Goal: Information Seeking & Learning: Learn about a topic

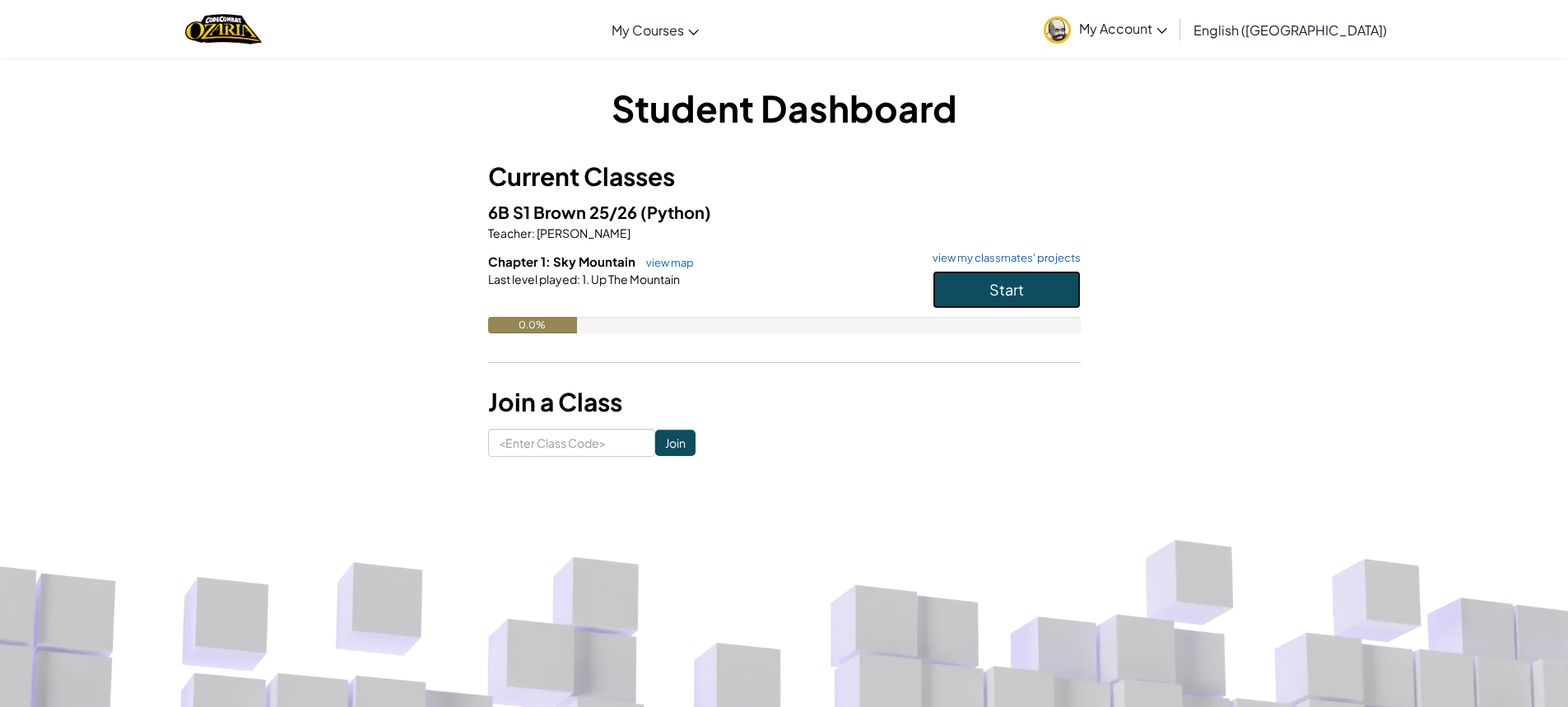
click at [998, 283] on span "Start" at bounding box center [1006, 289] width 34 height 19
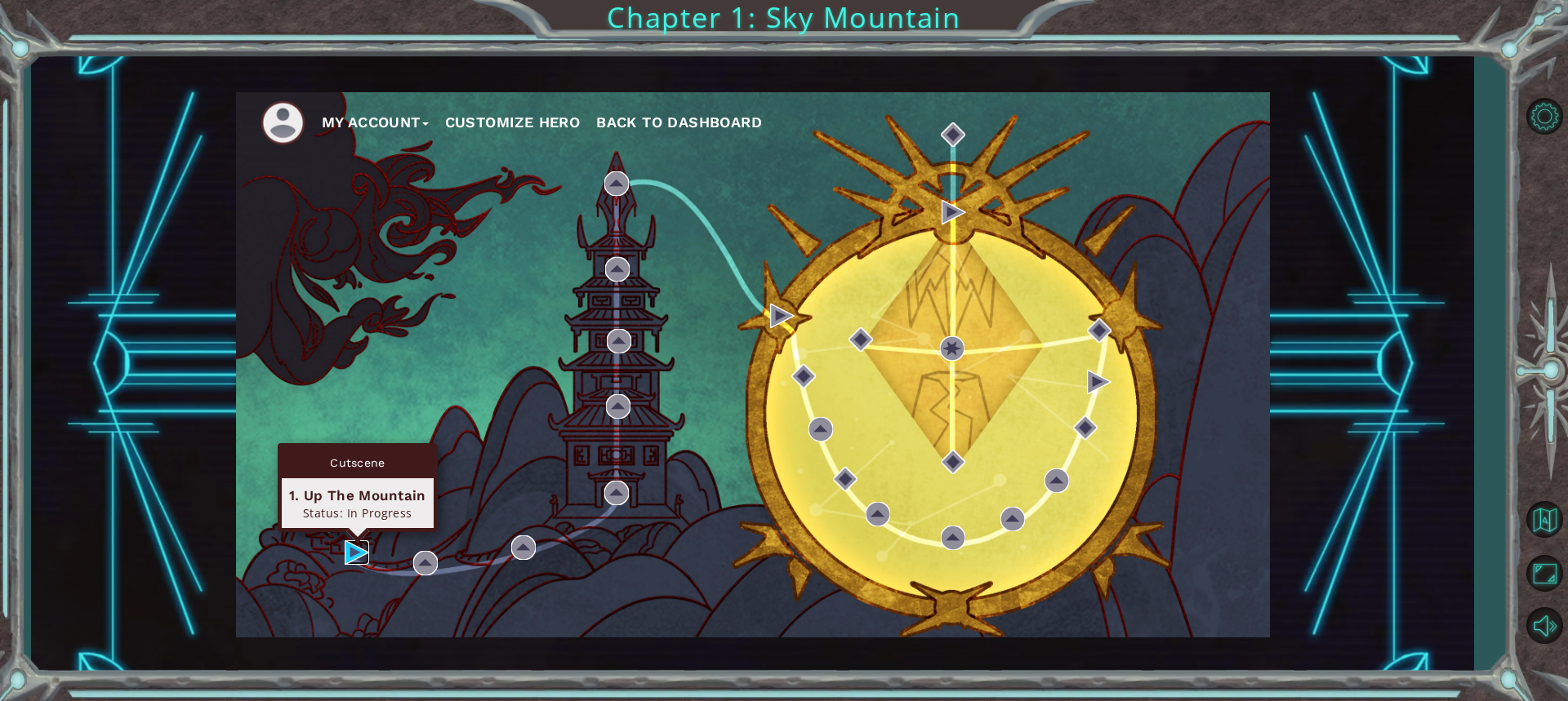
click at [352, 555] on img at bounding box center [356, 552] width 25 height 25
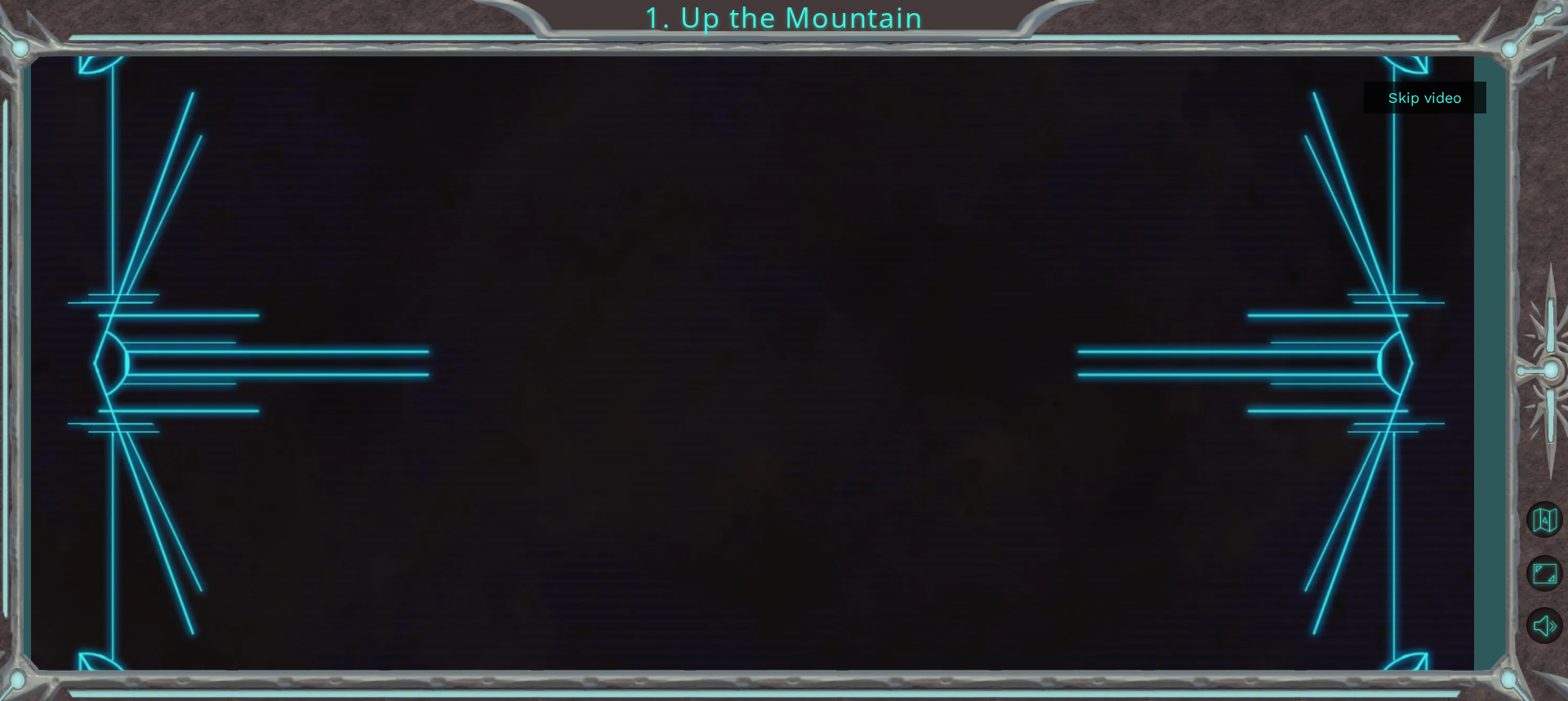
click at [1442, 98] on button "Skip video" at bounding box center [1424, 98] width 122 height 32
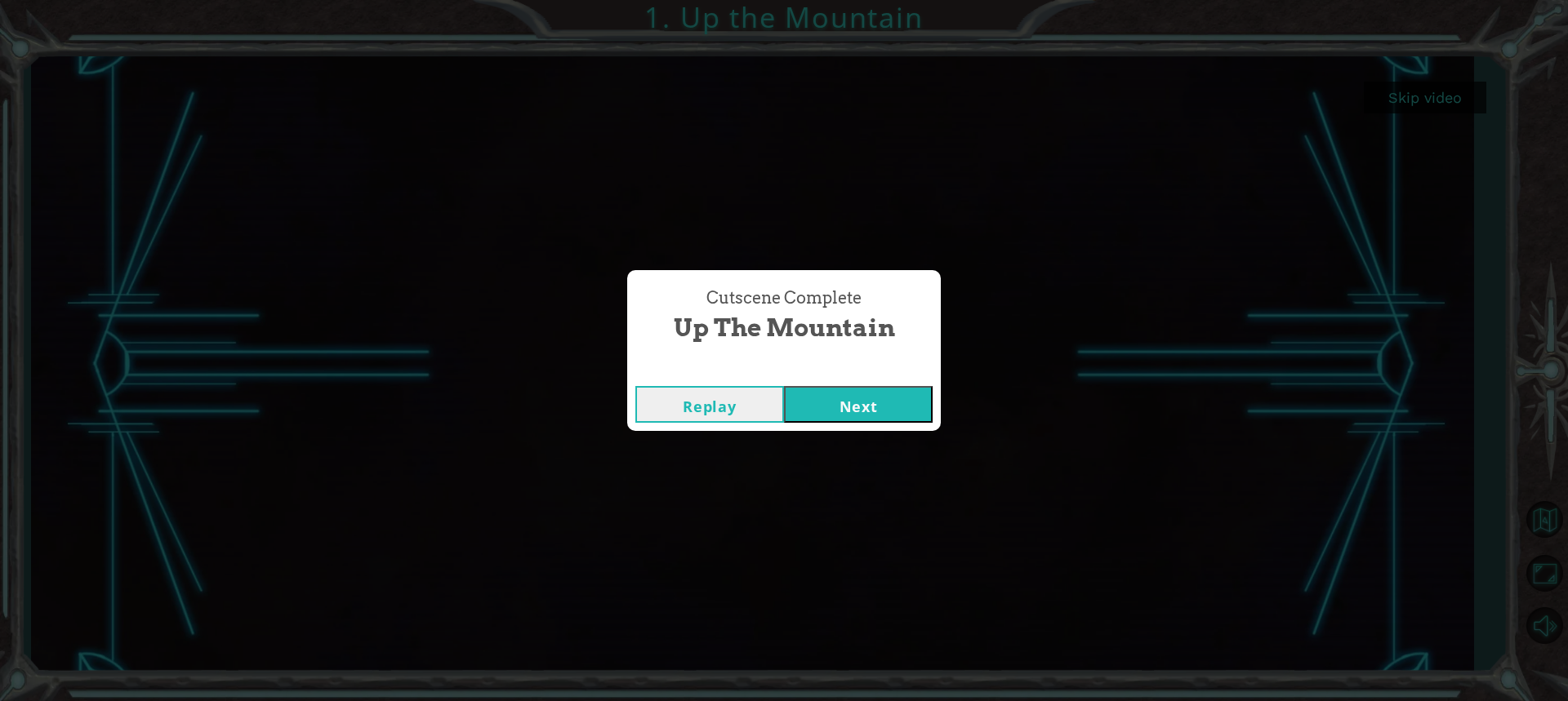
click at [838, 408] on button "Next" at bounding box center [859, 405] width 149 height 37
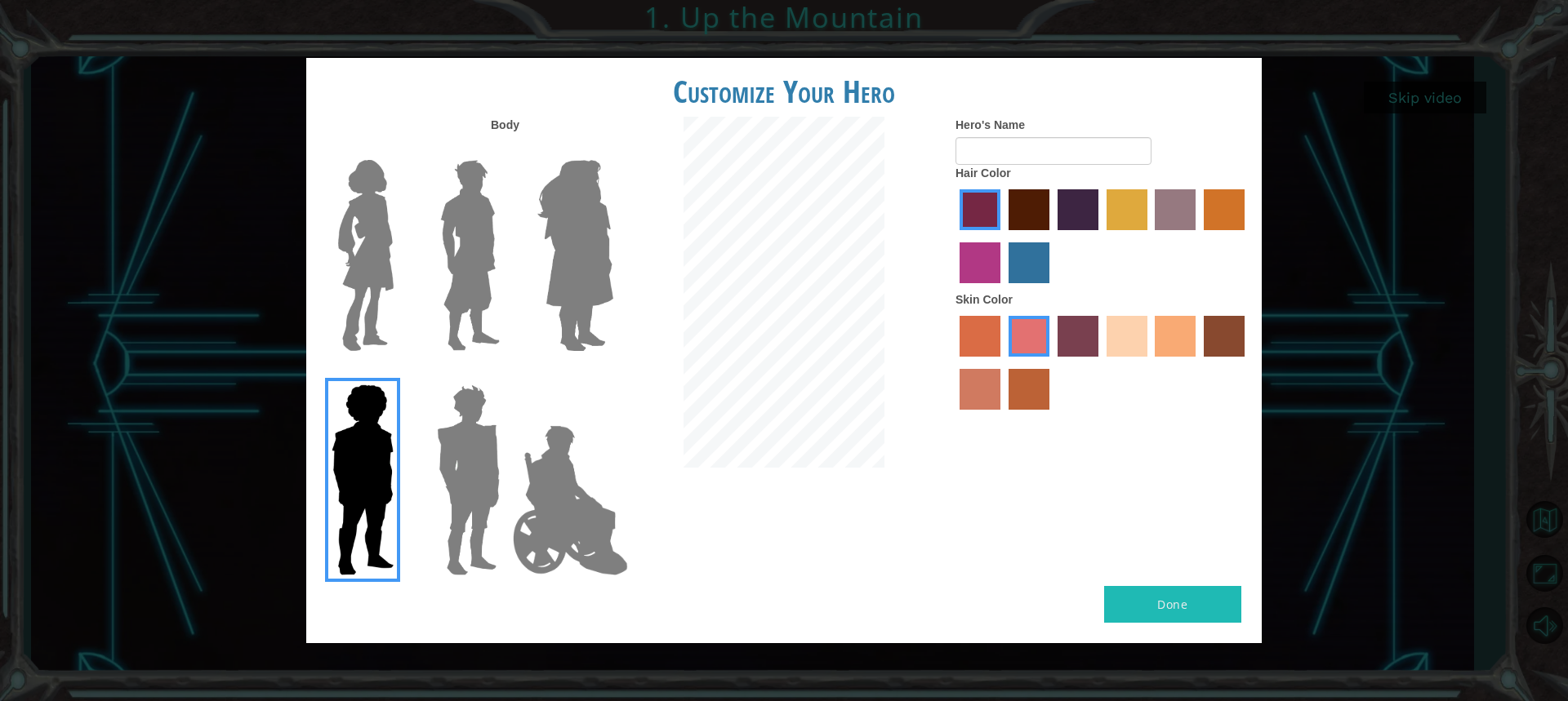
click at [477, 268] on img at bounding box center [469, 256] width 73 height 204
click at [506, 149] on input "Hero Lars" at bounding box center [506, 149] width 0 height 0
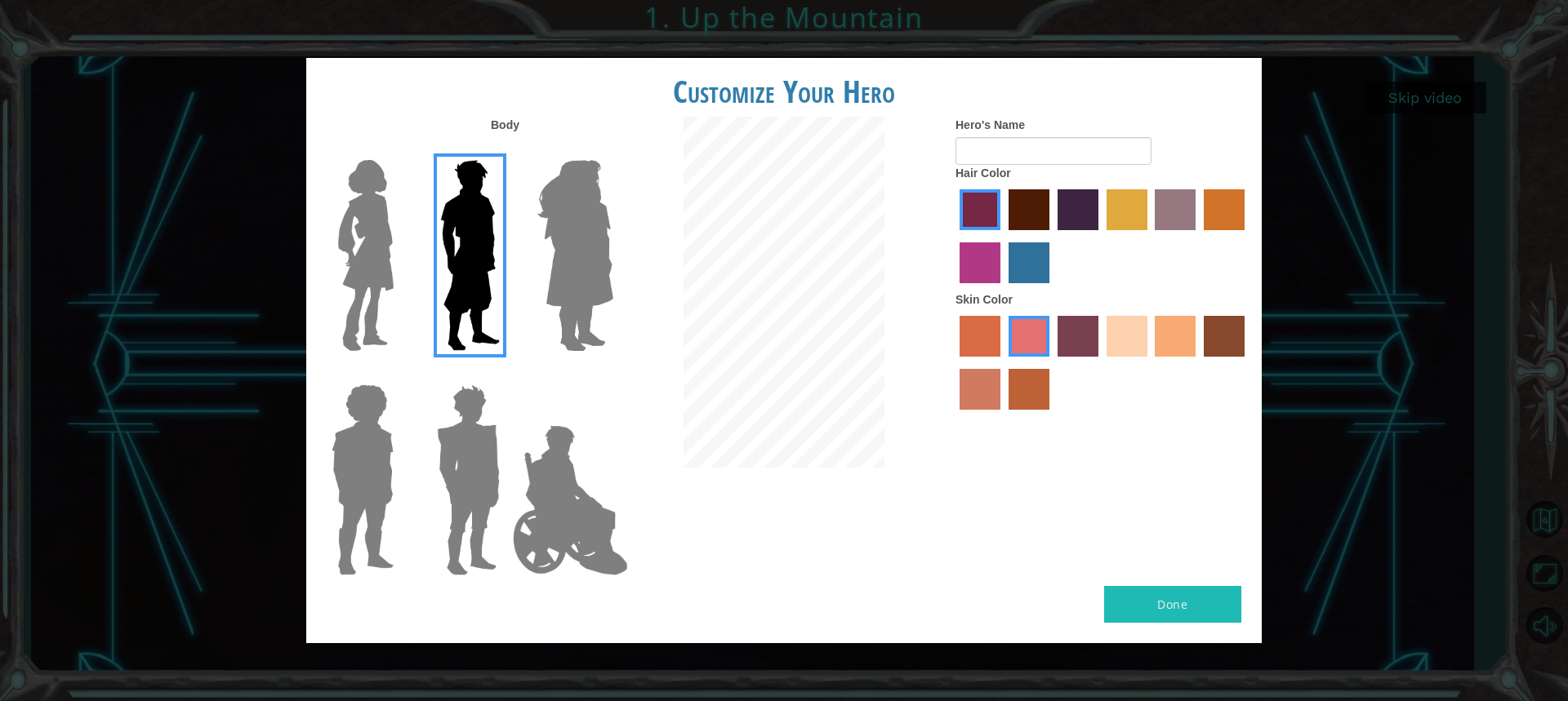
click at [1124, 340] on label "sandy beach skin color" at bounding box center [1126, 336] width 40 height 40
click at [1101, 362] on input "sandy beach skin color" at bounding box center [1101, 362] width 0 height 0
click at [1120, 215] on label "tulip tree hair color" at bounding box center [1126, 210] width 40 height 40
click at [1101, 236] on input "tulip tree hair color" at bounding box center [1101, 236] width 0 height 0
click at [1227, 200] on label "gold drop hair color" at bounding box center [1224, 210] width 40 height 40
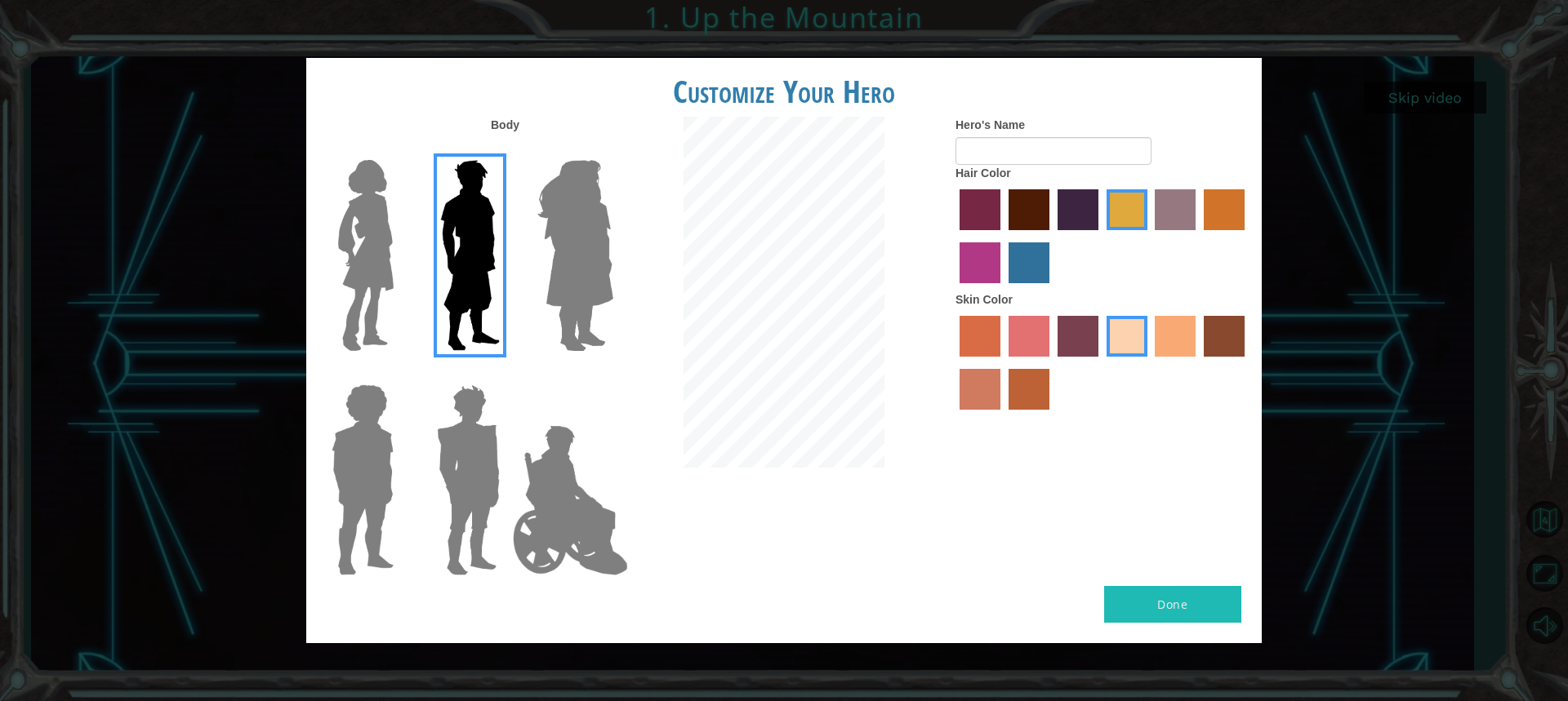
click at [1198, 236] on input "gold drop hair color" at bounding box center [1198, 236] width 0 height 0
click at [1154, 203] on div at bounding box center [1101, 237] width 294 height 106
click at [1170, 198] on label "bazaar hair color" at bounding box center [1175, 210] width 40 height 40
click at [1150, 236] on input "bazaar hair color" at bounding box center [1150, 236] width 0 height 0
click at [1139, 202] on label "tulip tree hair color" at bounding box center [1126, 210] width 40 height 40
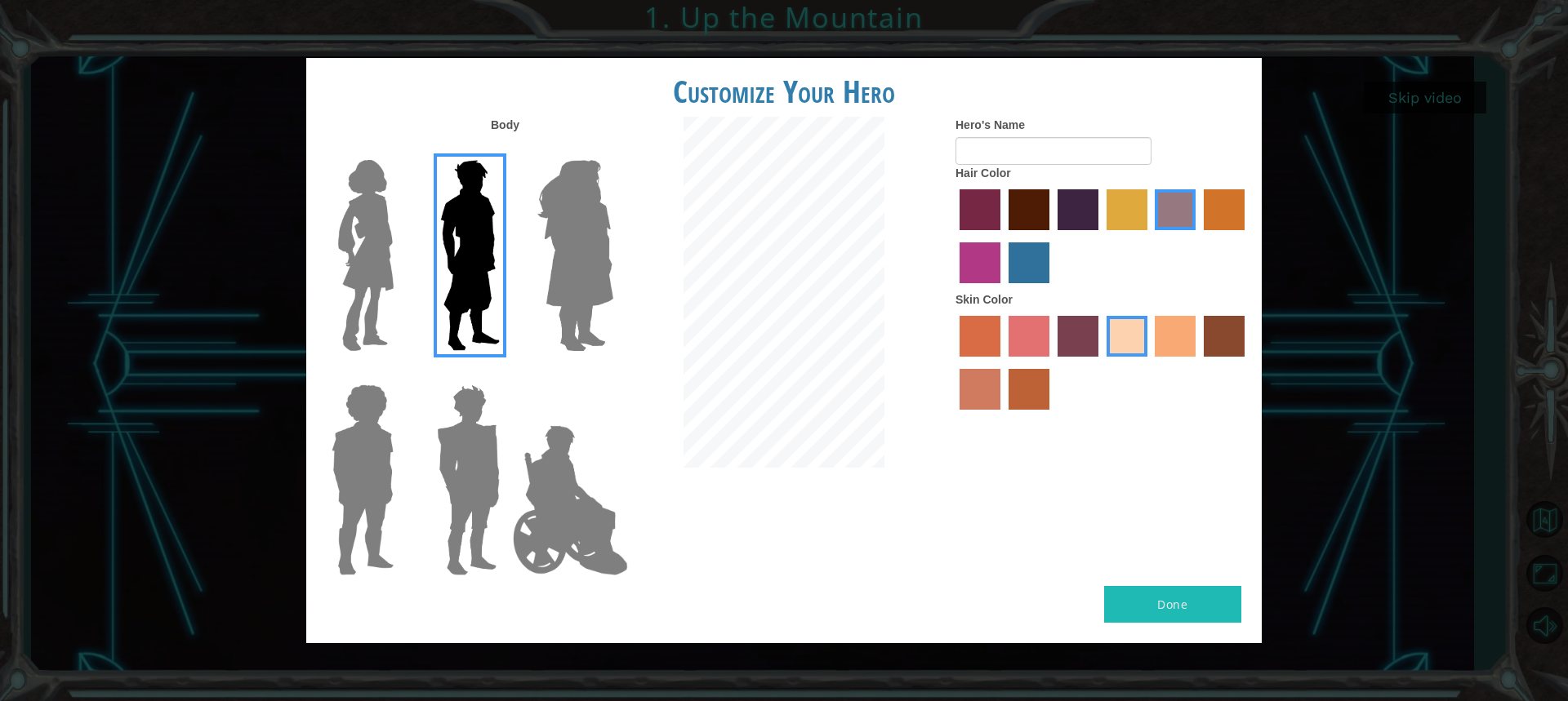
click at [1101, 236] on input "tulip tree hair color" at bounding box center [1101, 236] width 0 height 0
click at [1160, 599] on button "Done" at bounding box center [1172, 604] width 137 height 37
type input "[PERSON_NAME]"
click at [1156, 592] on button "Done" at bounding box center [1172, 604] width 137 height 37
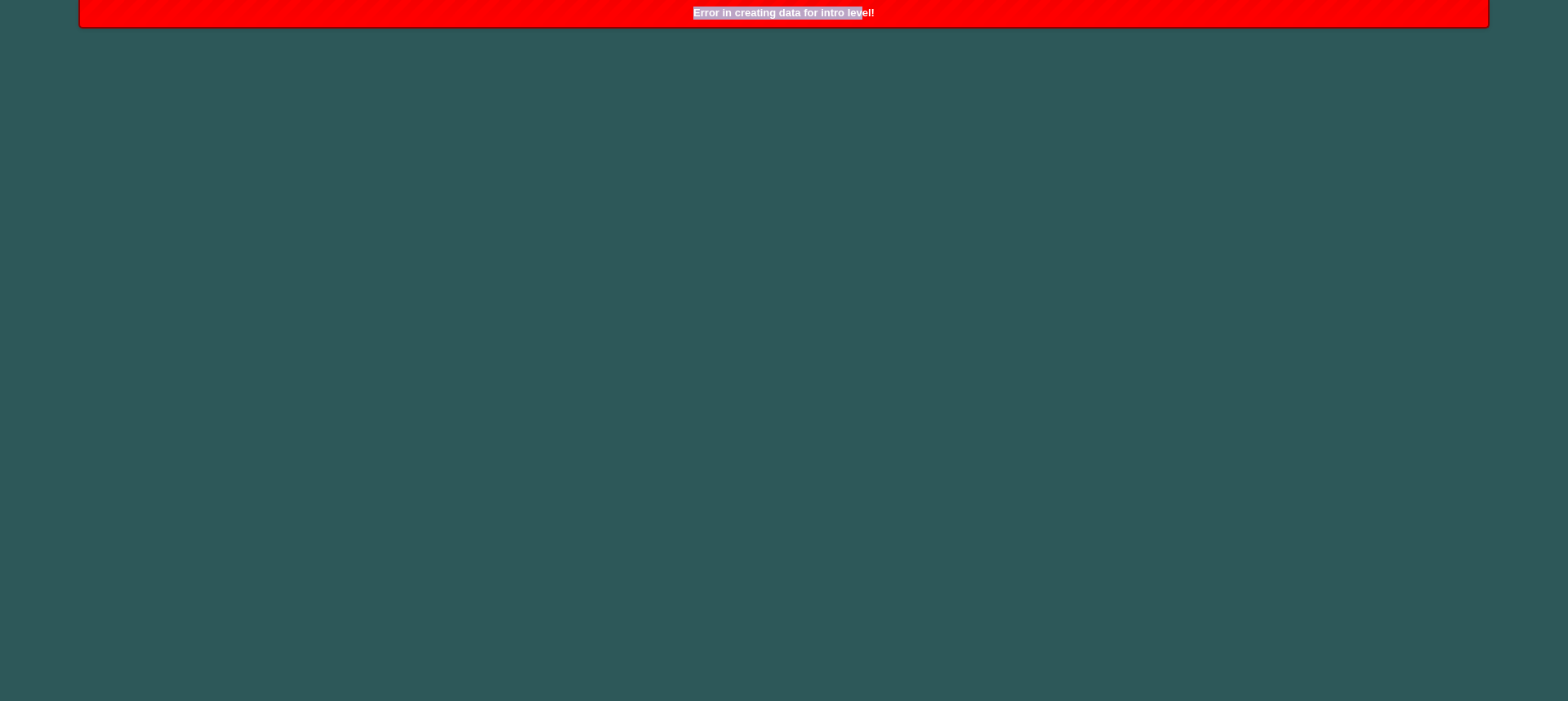
drag, startPoint x: 864, startPoint y: 6, endPoint x: 564, endPoint y: 17, distance: 300.2
click at [564, 17] on div "Error in creating data for intro level!" at bounding box center [784, 13] width 1408 height 27
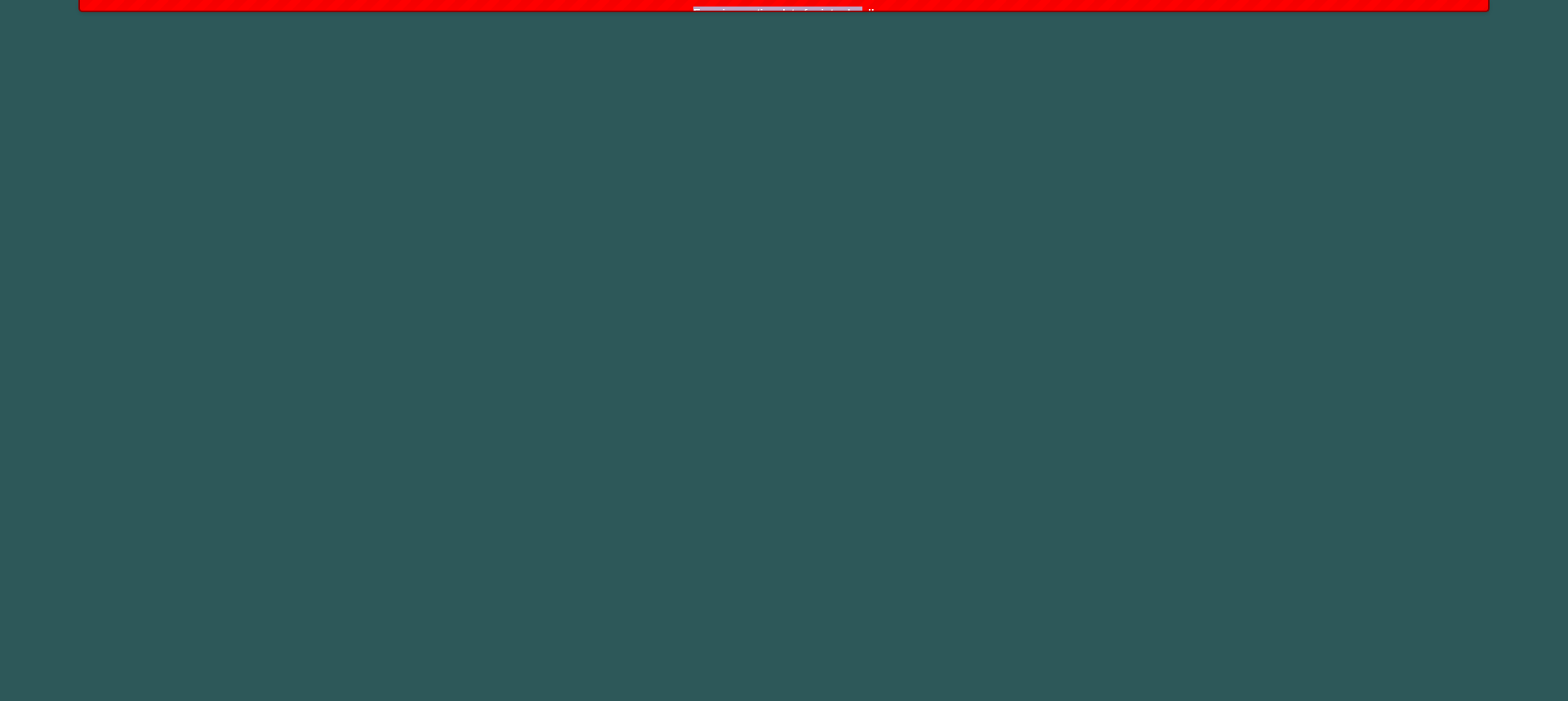
click at [564, 17] on body "Error in creating data for intro level!" at bounding box center [784, 350] width 1568 height 701
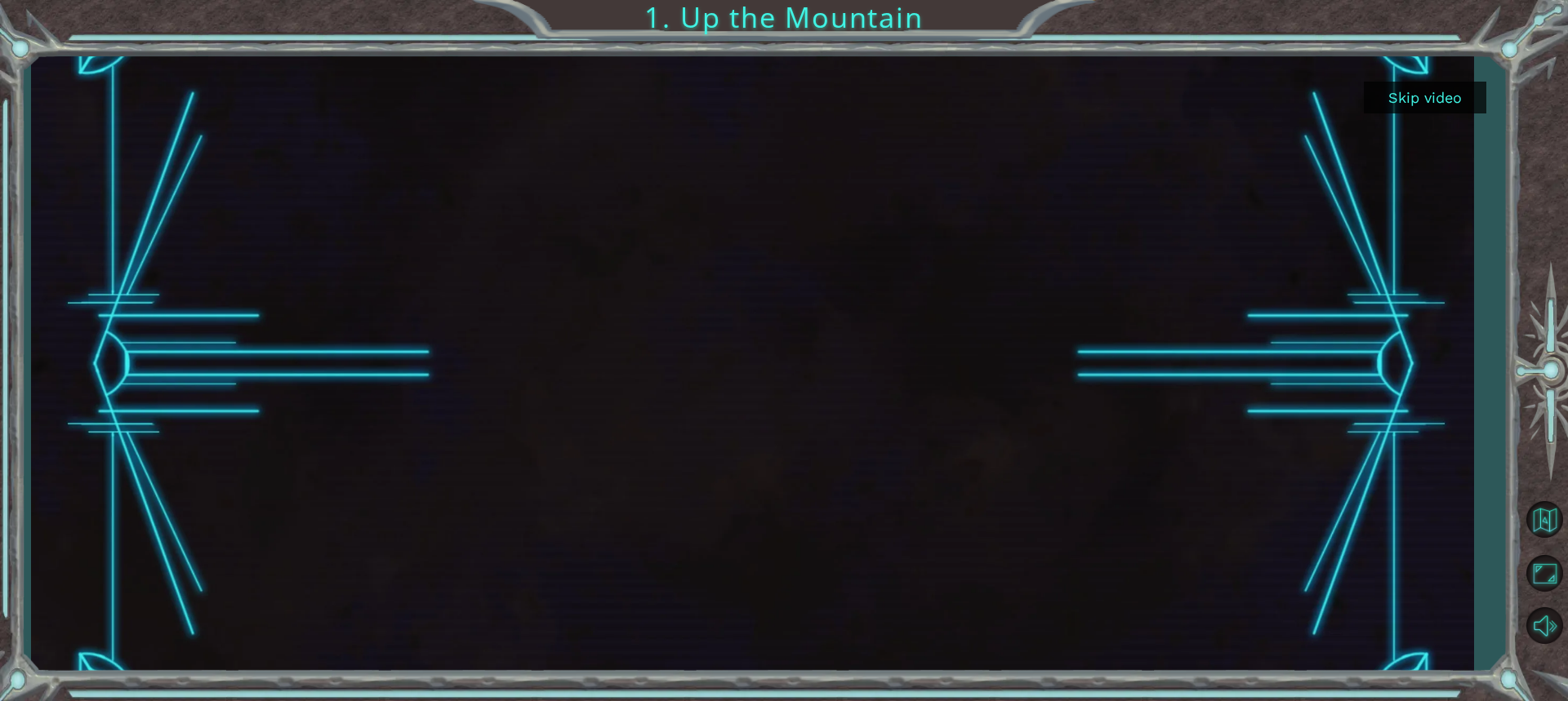
click at [1394, 98] on button "Skip video" at bounding box center [1424, 98] width 122 height 32
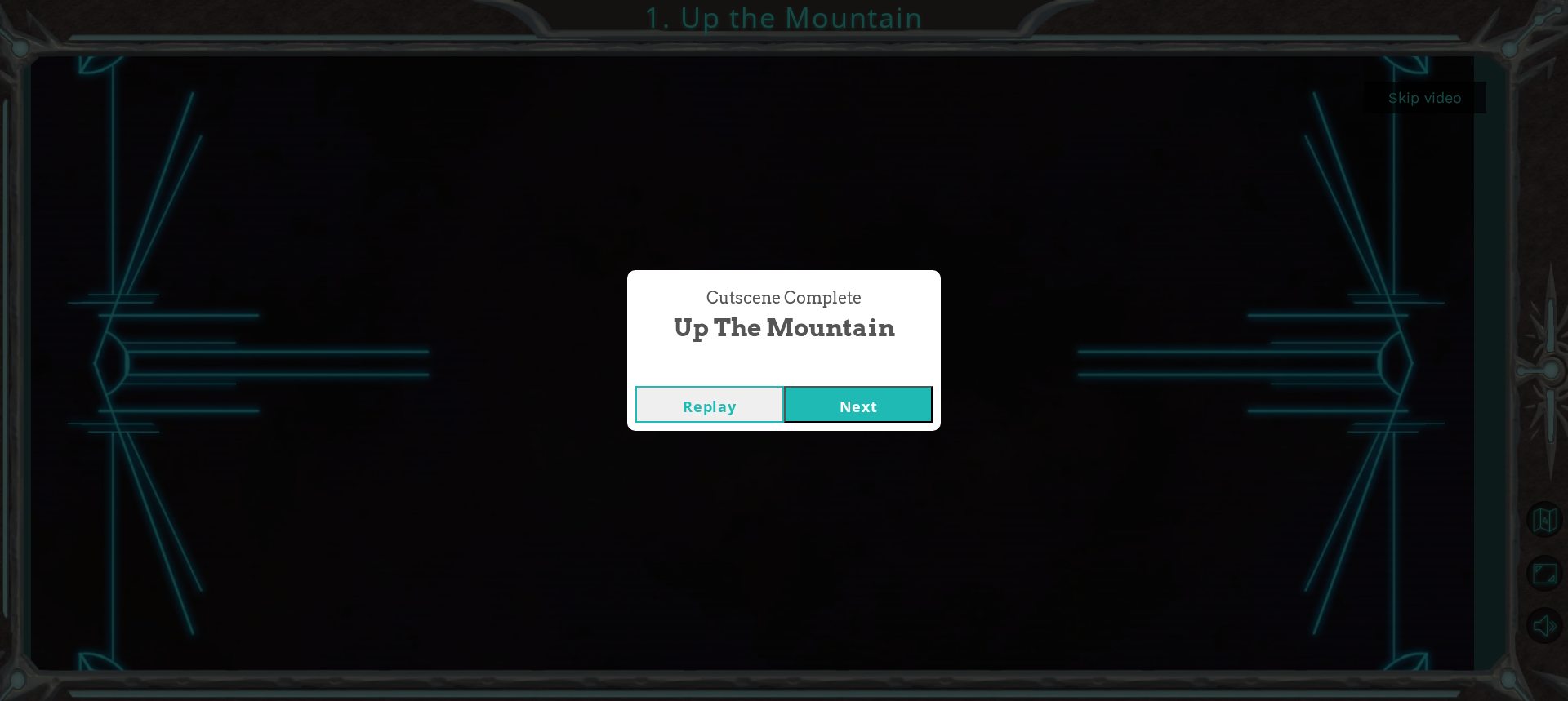
click at [880, 396] on button "Next" at bounding box center [859, 405] width 149 height 37
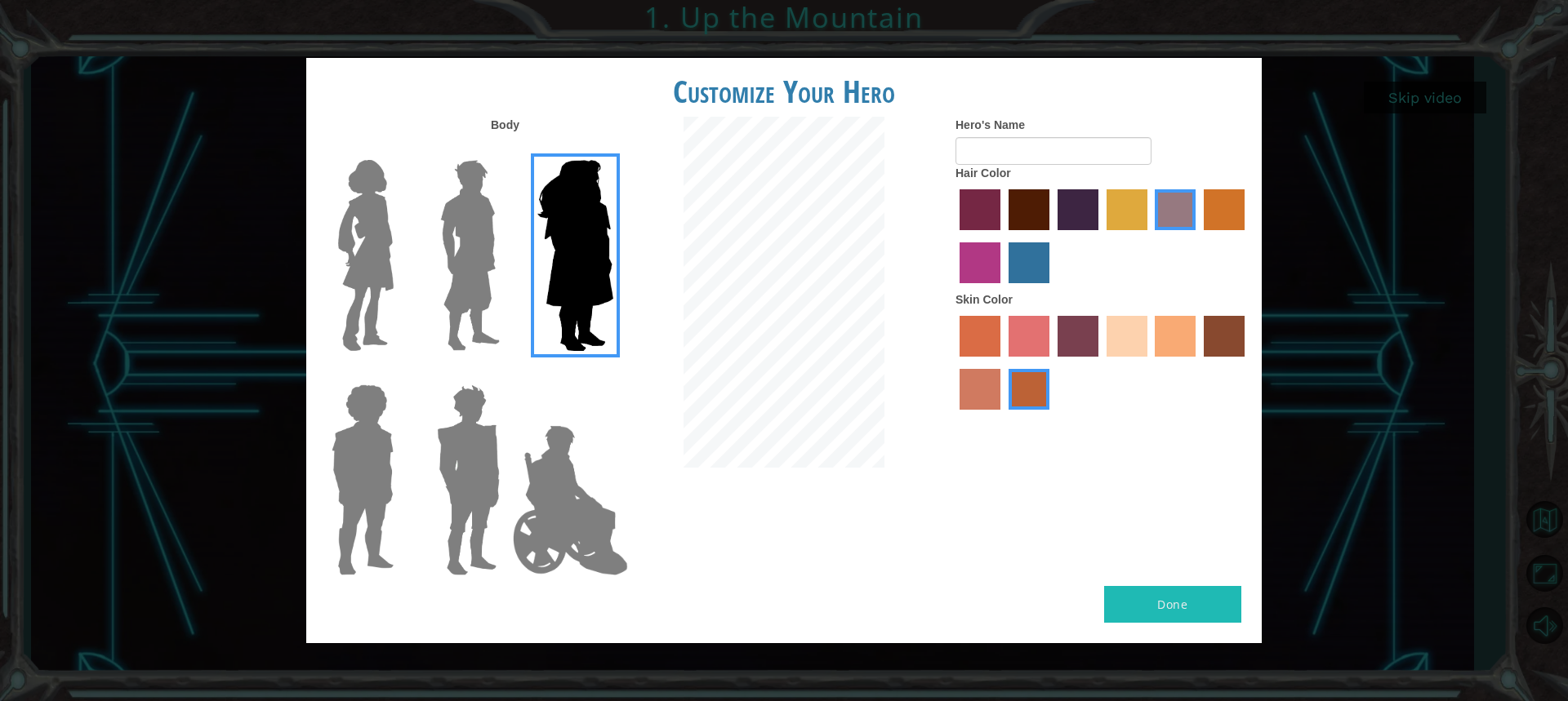
click at [470, 282] on img at bounding box center [469, 256] width 73 height 204
click at [506, 149] on input "Hero Lars" at bounding box center [506, 149] width 0 height 0
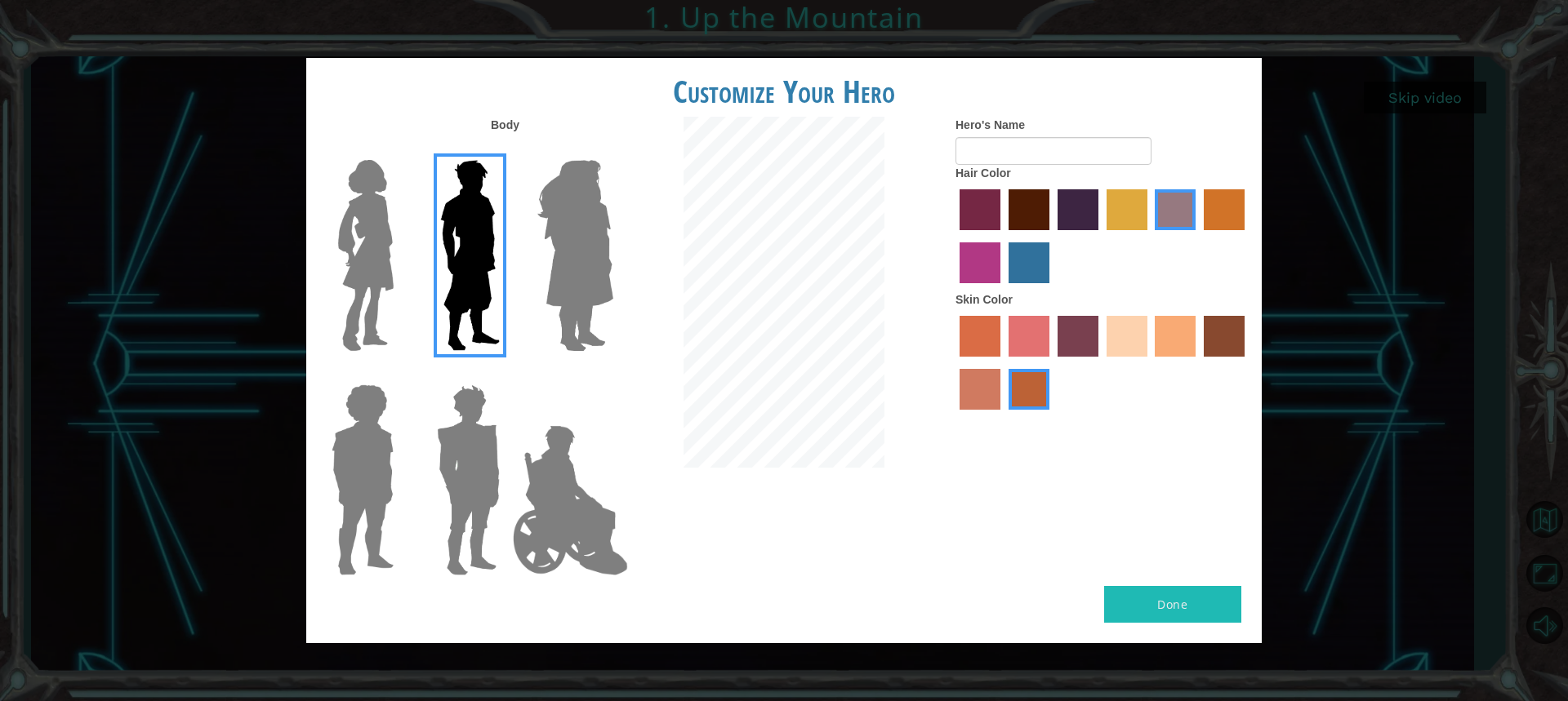
click at [1125, 198] on label "tulip tree hair color" at bounding box center [1126, 210] width 40 height 40
click at [1101, 236] on input "tulip tree hair color" at bounding box center [1101, 236] width 0 height 0
click at [1119, 337] on label "sandy beach skin color" at bounding box center [1126, 336] width 40 height 40
click at [1101, 362] on input "sandy beach skin color" at bounding box center [1101, 362] width 0 height 0
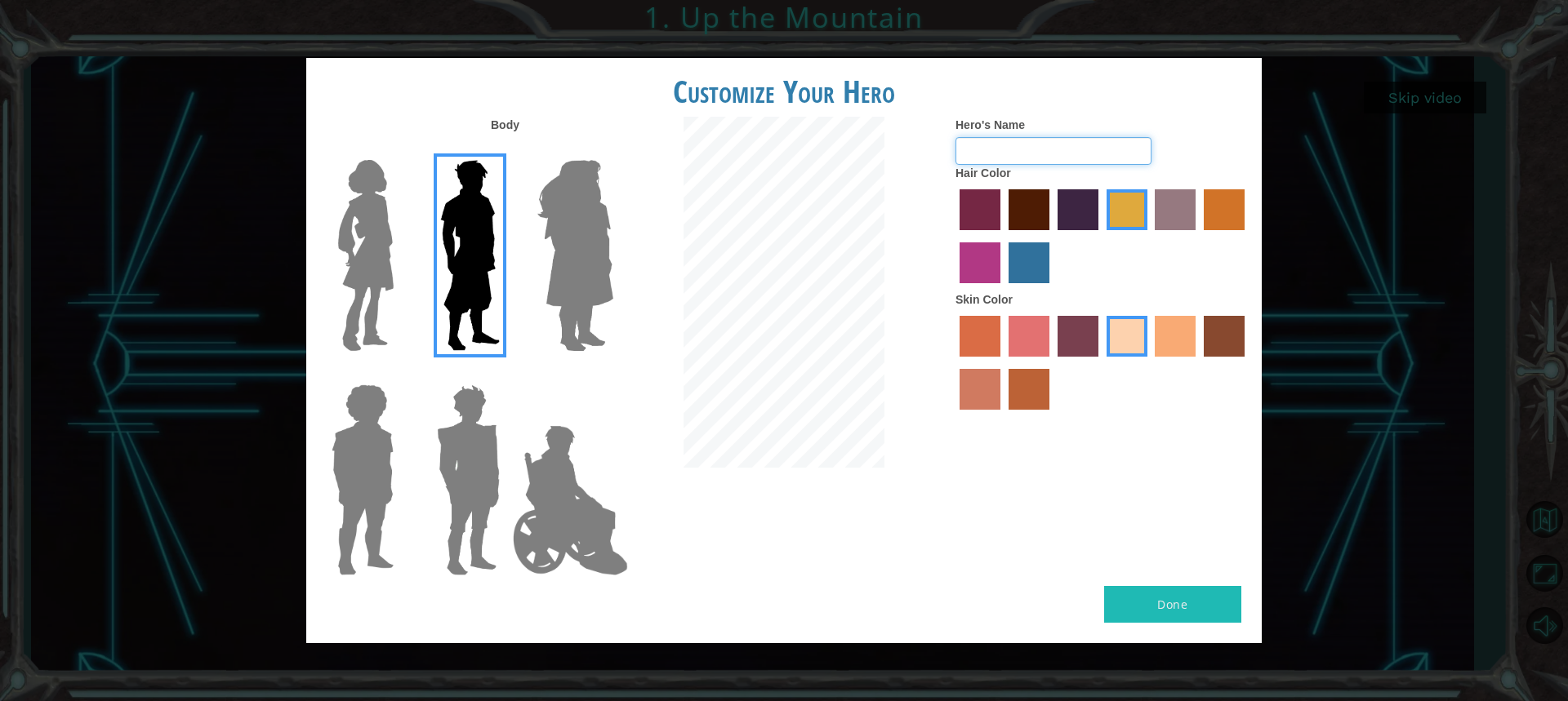
click at [997, 157] on input "Hero's Name" at bounding box center [1053, 151] width 196 height 28
type input "[PERSON_NAME]"
click at [1215, 613] on button "Done" at bounding box center [1172, 604] width 137 height 37
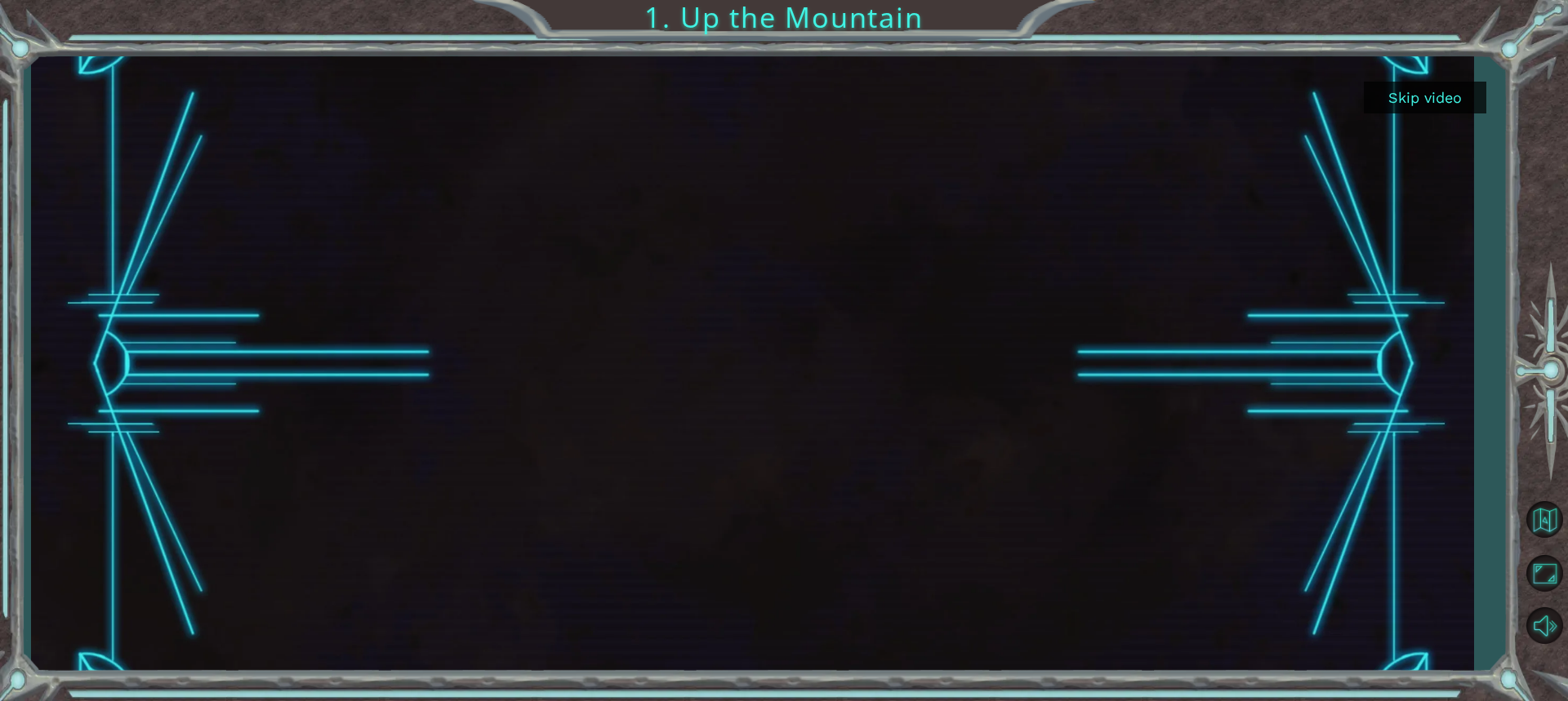
click at [1394, 99] on button "Skip video" at bounding box center [1424, 98] width 122 height 32
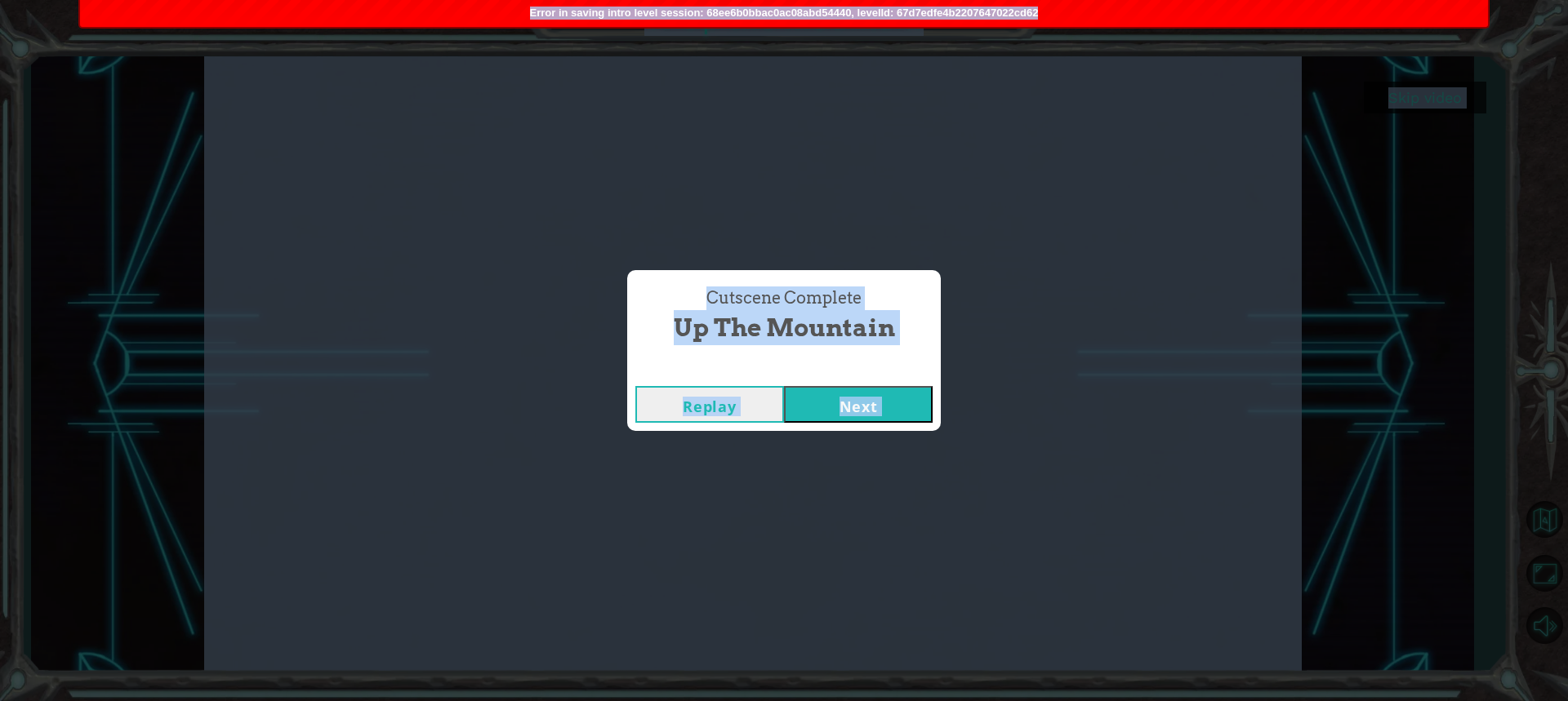
drag, startPoint x: 1062, startPoint y: 9, endPoint x: 650, endPoint y: -4, distance: 412.2
click at [650, 0] on html "Skip video 1. Up the Mountain Cutscene Complete Up the Mountain Replay Next Err…" at bounding box center [784, 350] width 1568 height 701
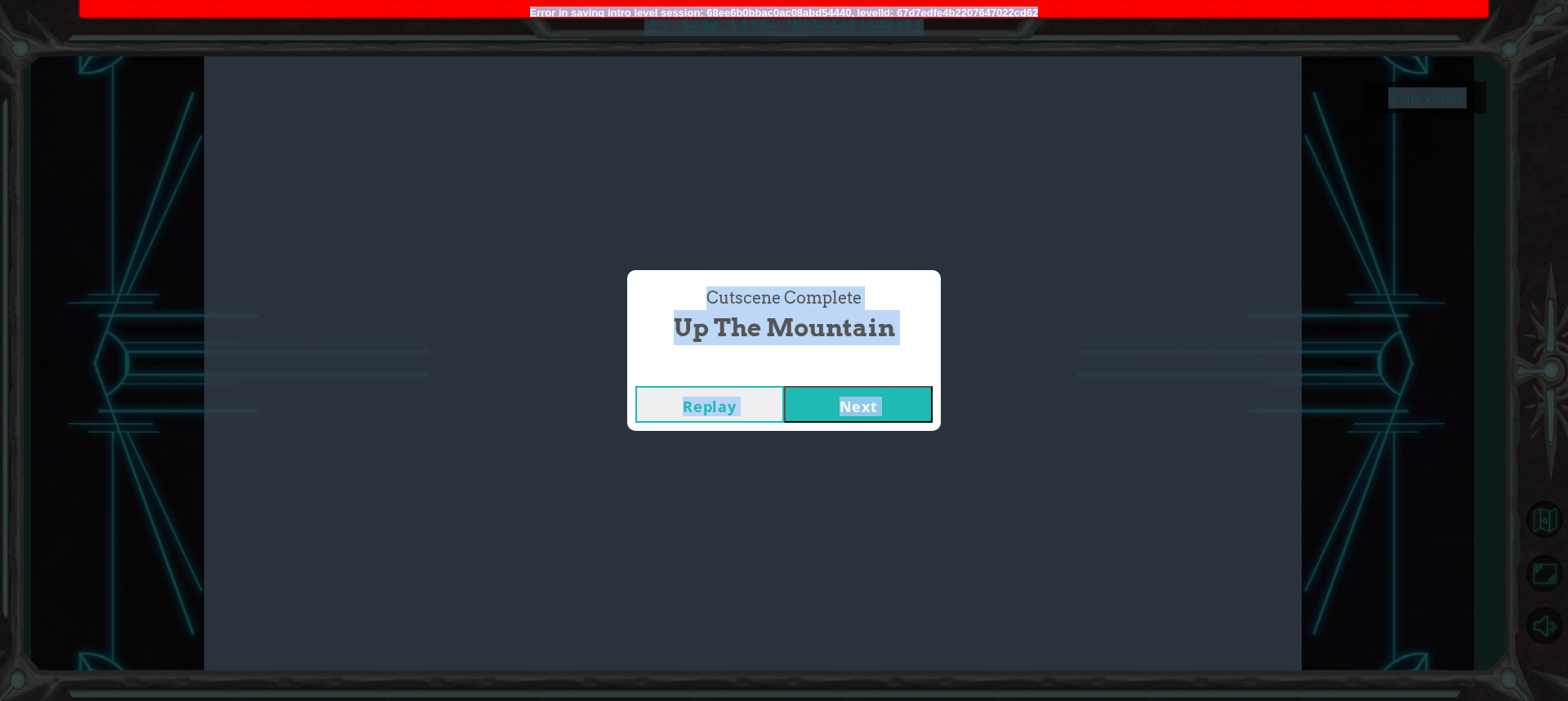
copy body "Skip video 1. Up the Mountain Cutscene Complete Up the Mountain Replay Loading.…"
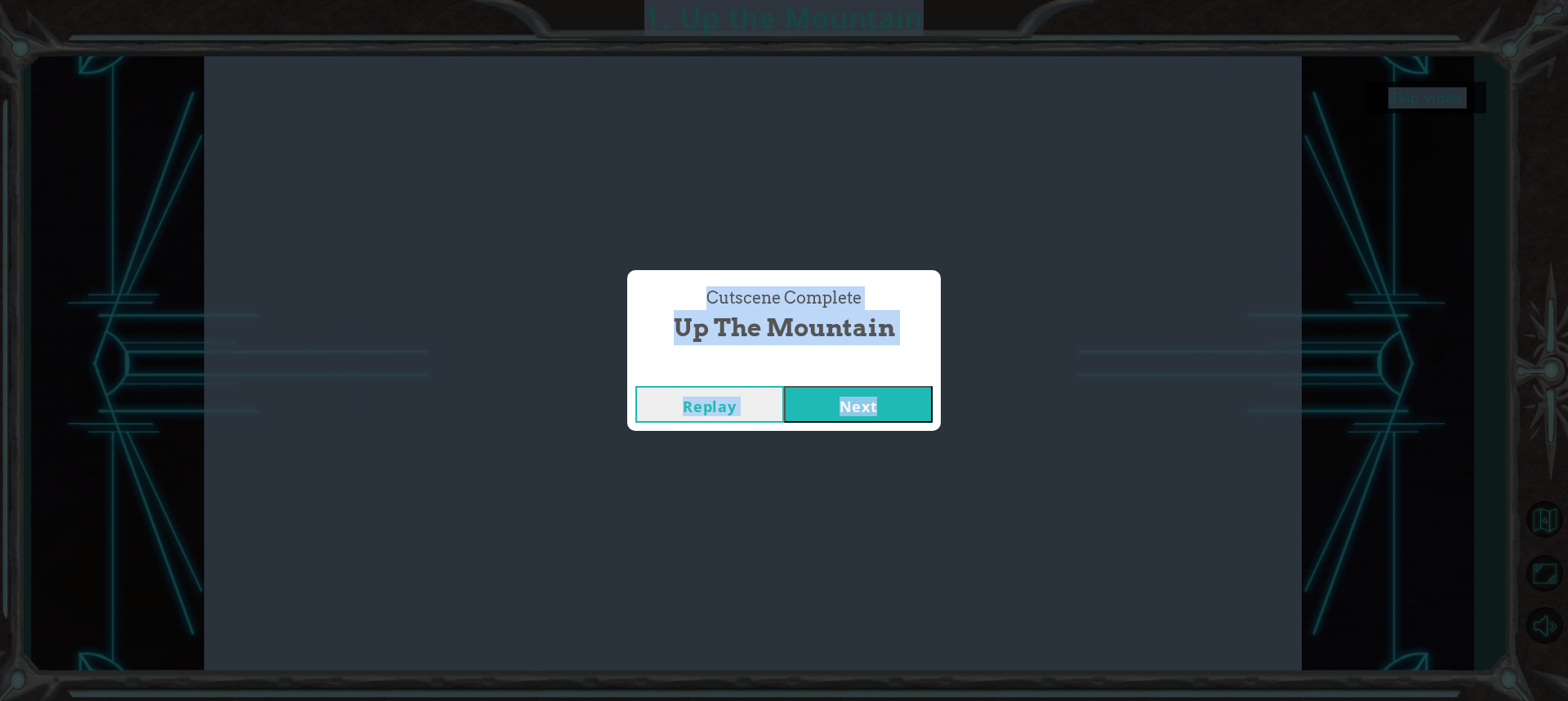
click at [1403, 371] on div "Cutscene Complete Up the Mountain Replay Next" at bounding box center [784, 350] width 1568 height 701
click at [882, 408] on button "Next" at bounding box center [859, 405] width 149 height 37
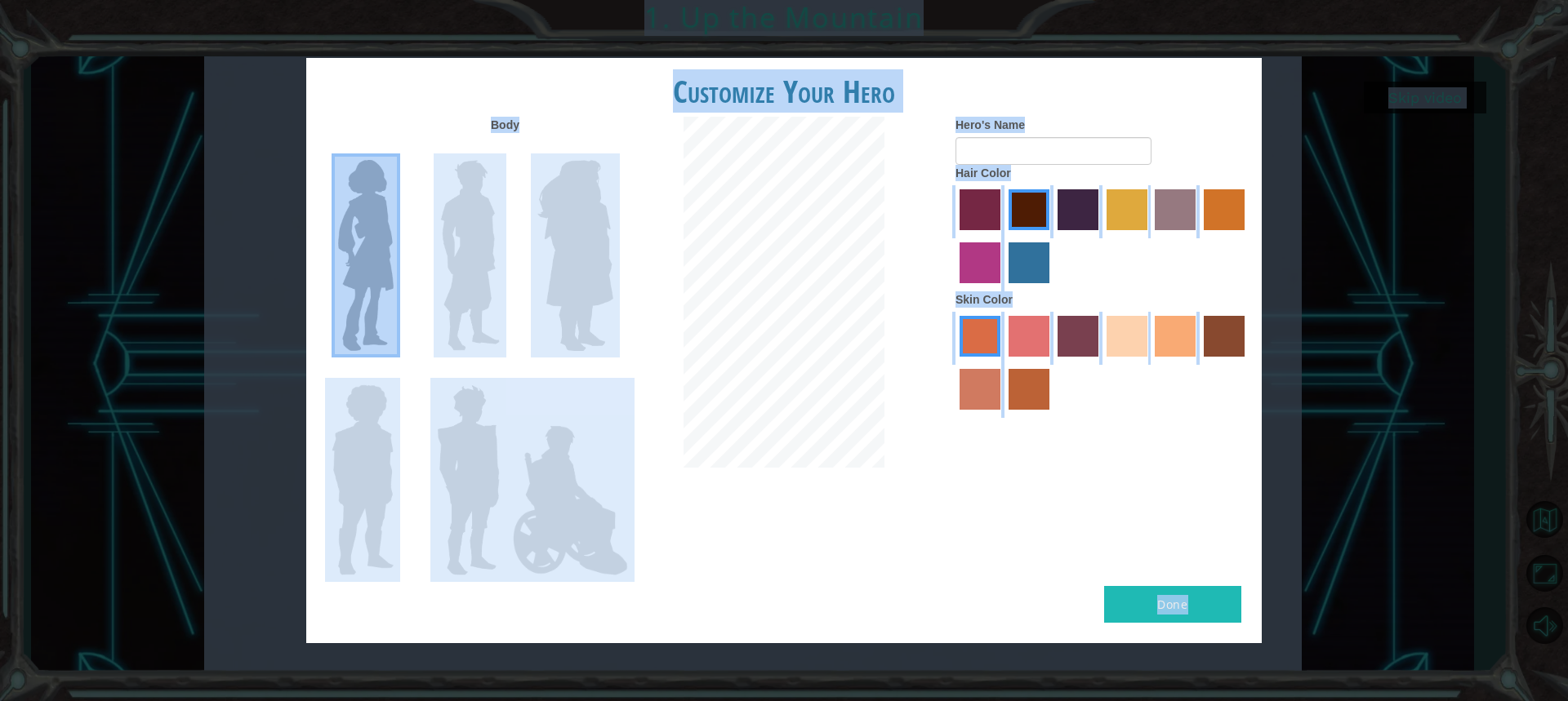
drag, startPoint x: 901, startPoint y: 540, endPoint x: 952, endPoint y: 489, distance: 72.1
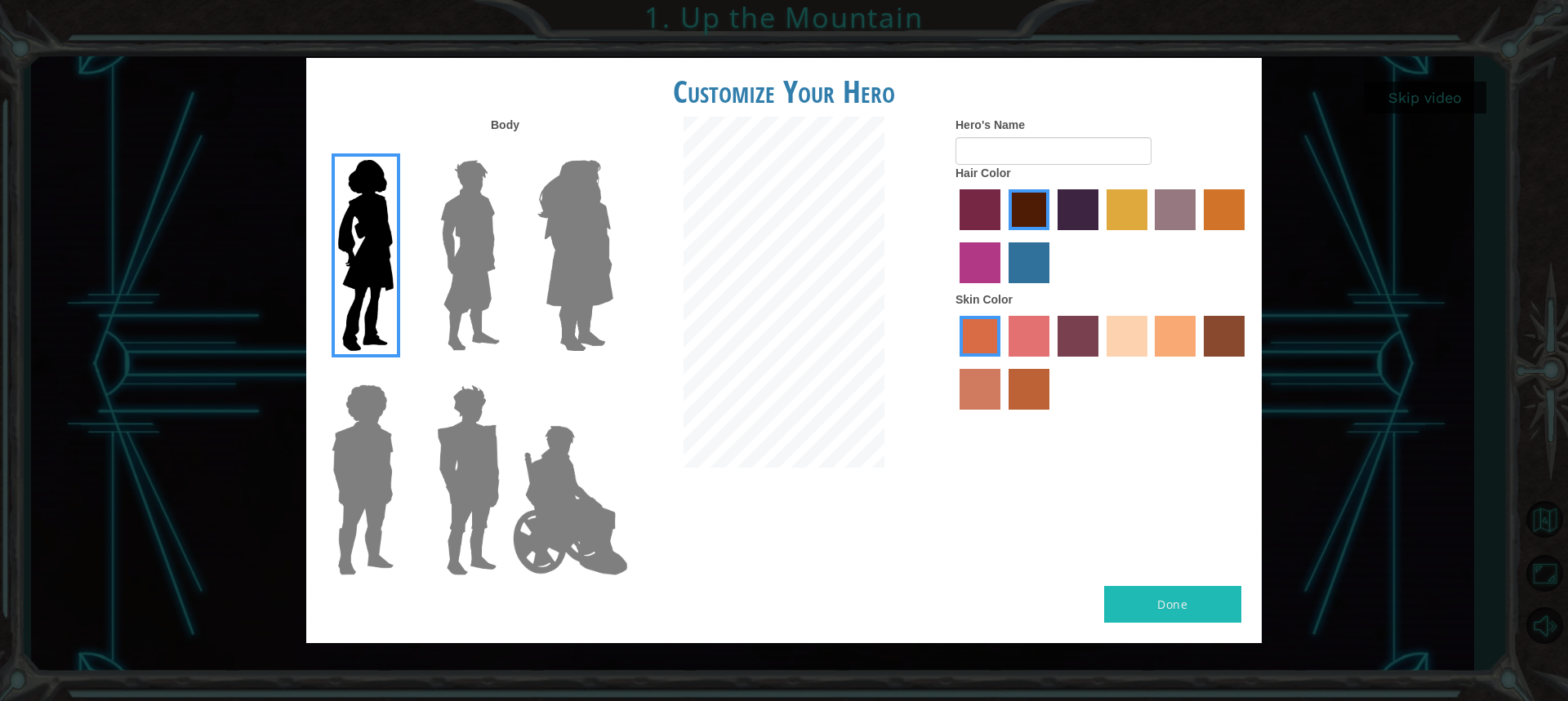
drag, startPoint x: 948, startPoint y: 494, endPoint x: 678, endPoint y: 369, distance: 297.5
click at [853, 460] on div "Body Hero's Name Hair Color Skin Color" at bounding box center [784, 351] width 955 height 469
click at [459, 248] on img at bounding box center [469, 256] width 73 height 204
click at [506, 149] on input "Hero Lars" at bounding box center [506, 149] width 0 height 0
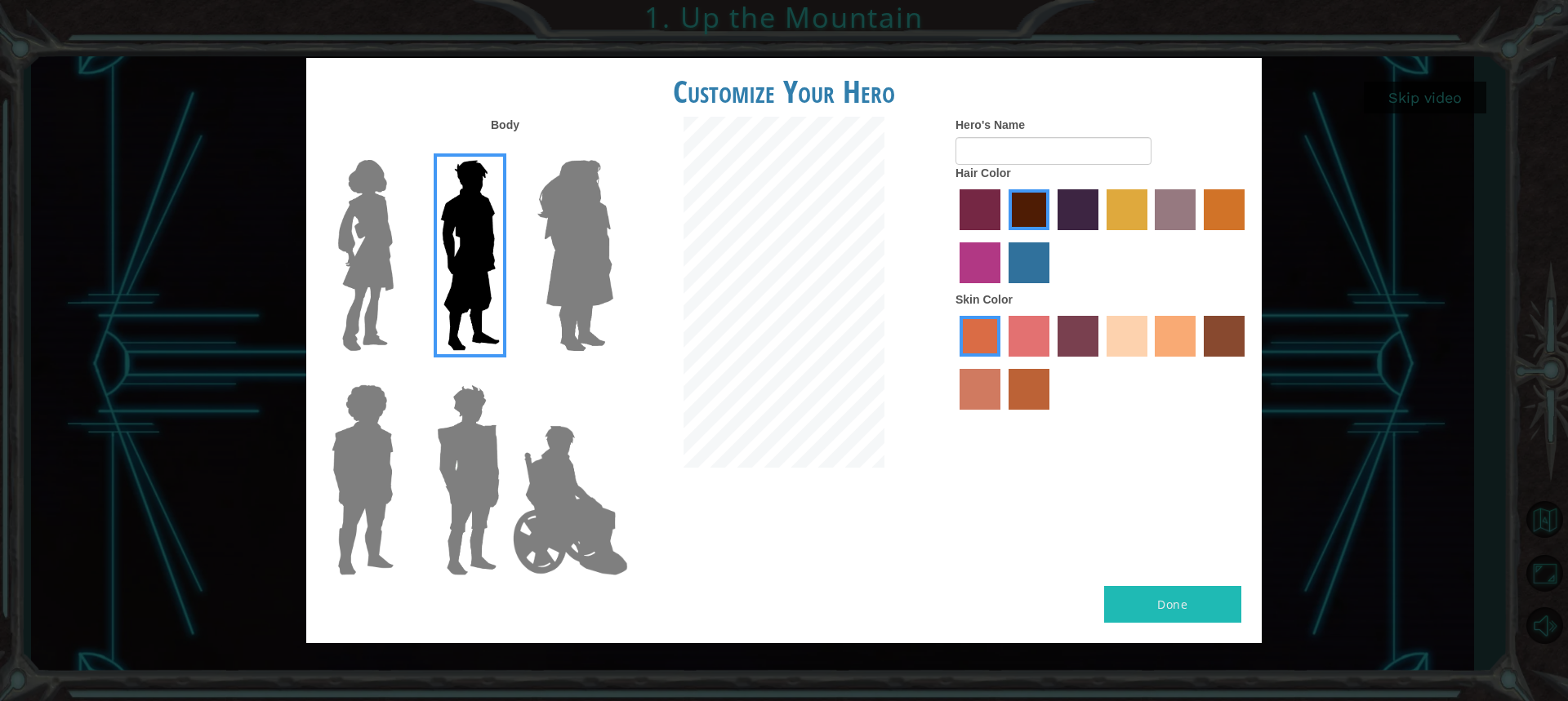
click at [1123, 206] on label "tulip tree hair color" at bounding box center [1126, 210] width 40 height 40
click at [1101, 236] on input "tulip tree hair color" at bounding box center [1101, 236] width 0 height 0
click at [1128, 341] on label "sandy beach skin color" at bounding box center [1126, 336] width 40 height 40
click at [1101, 362] on input "sandy beach skin color" at bounding box center [1101, 362] width 0 height 0
drag, startPoint x: 847, startPoint y: 101, endPoint x: 939, endPoint y: 169, distance: 114.4
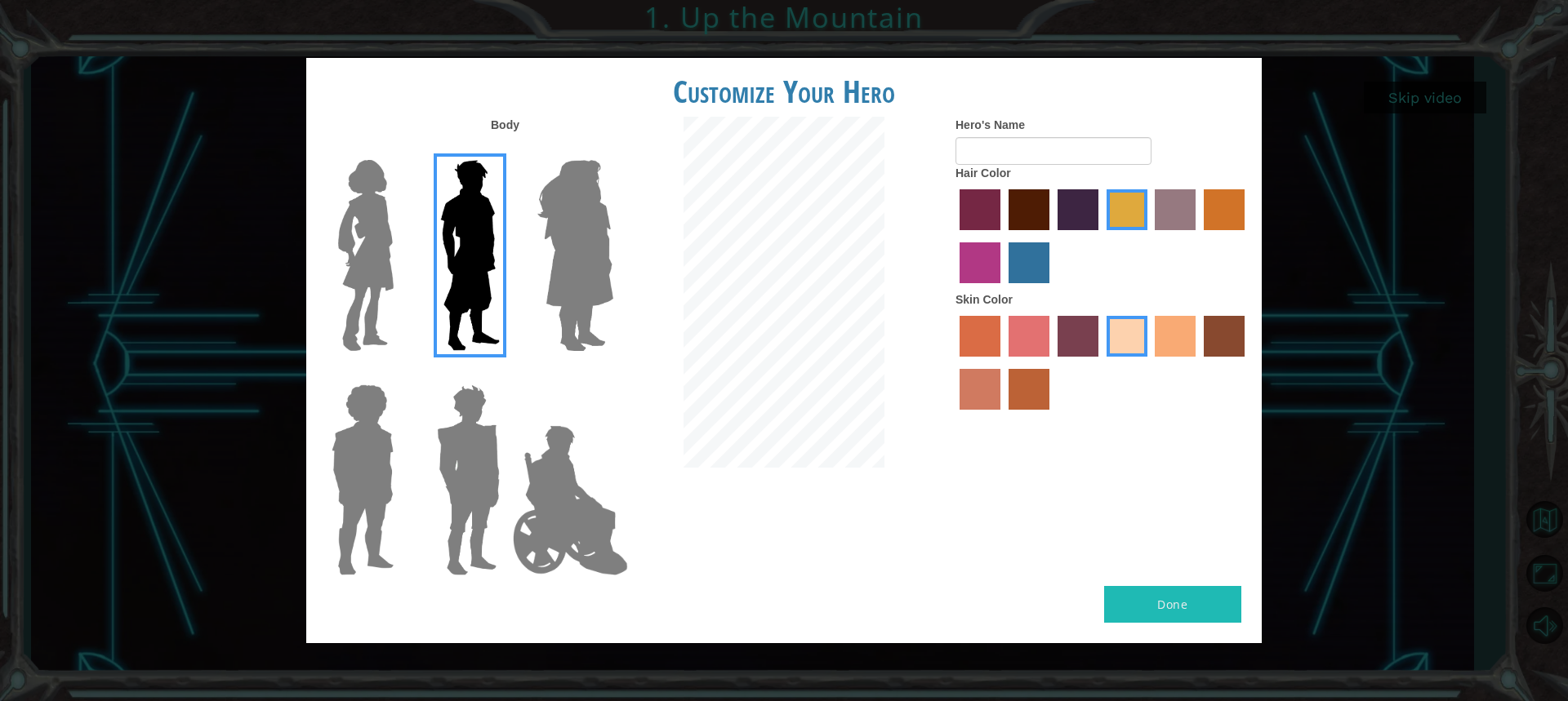
click at [939, 169] on div at bounding box center [784, 294] width 318 height 355
click at [990, 159] on input "Hero's Name" at bounding box center [1053, 151] width 196 height 28
type input "CoehnS"
click at [1162, 598] on button "Done" at bounding box center [1172, 604] width 137 height 37
